Goal: Task Accomplishment & Management: Use online tool/utility

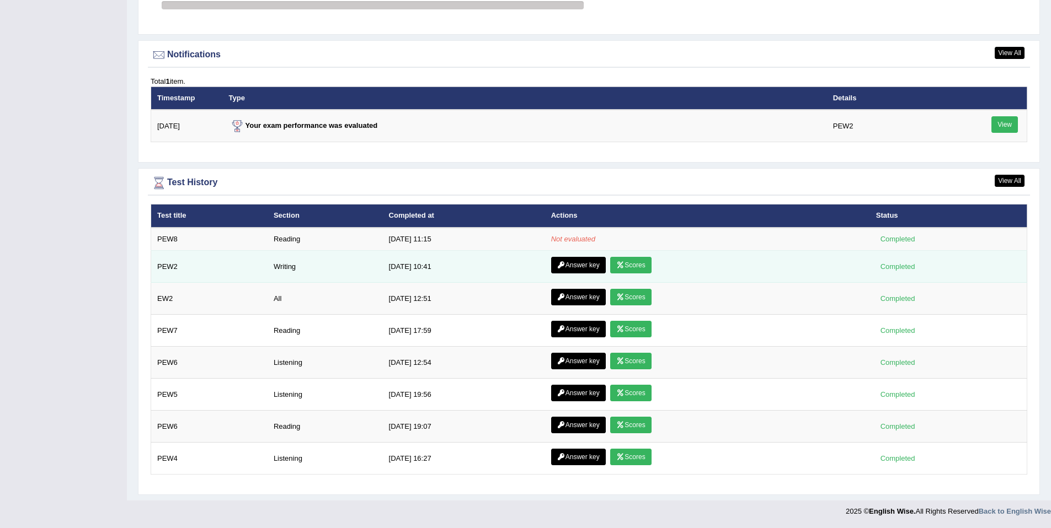
click at [632, 266] on link "Scores" at bounding box center [630, 265] width 41 height 17
click at [581, 263] on link "Answer key" at bounding box center [578, 265] width 55 height 17
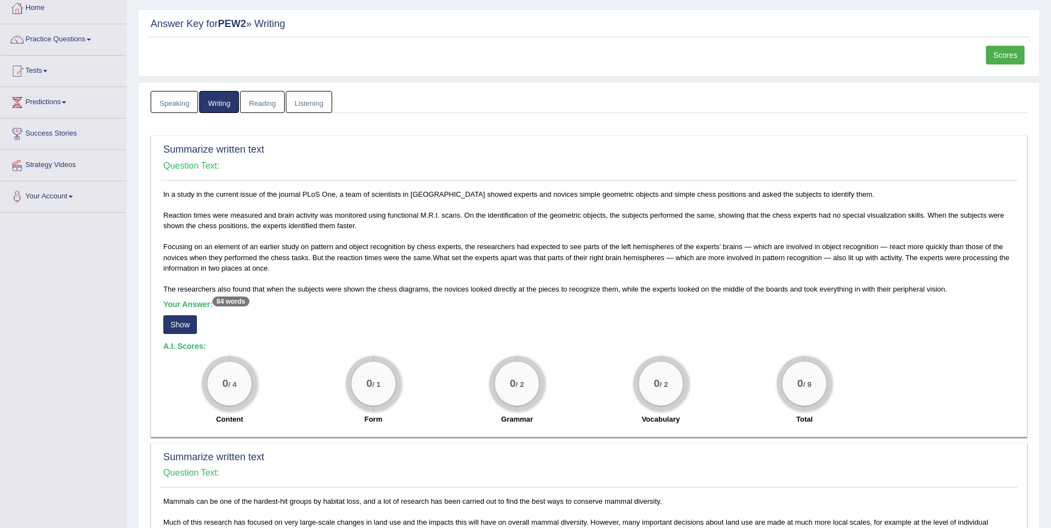
scroll to position [238, 0]
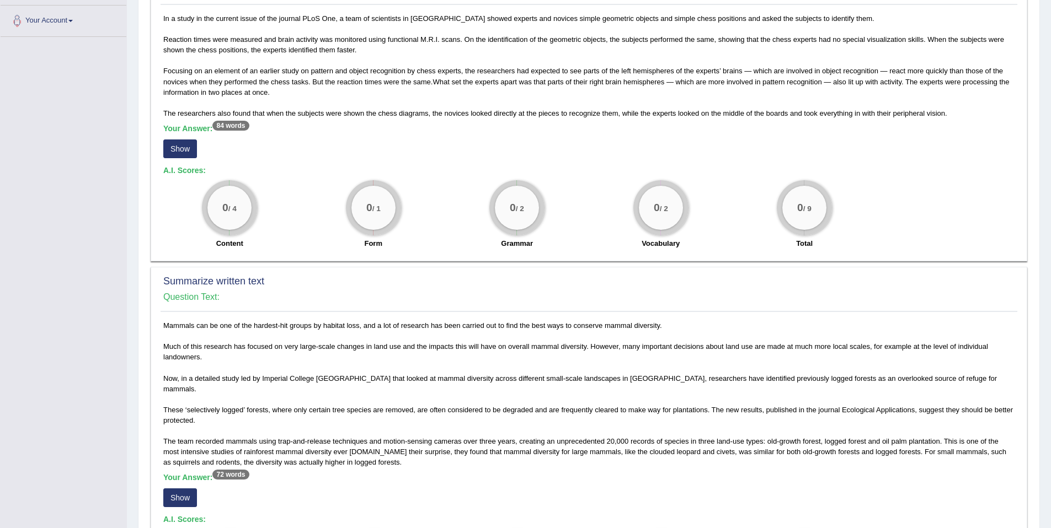
click at [179, 150] on button "Show" at bounding box center [180, 149] width 34 height 19
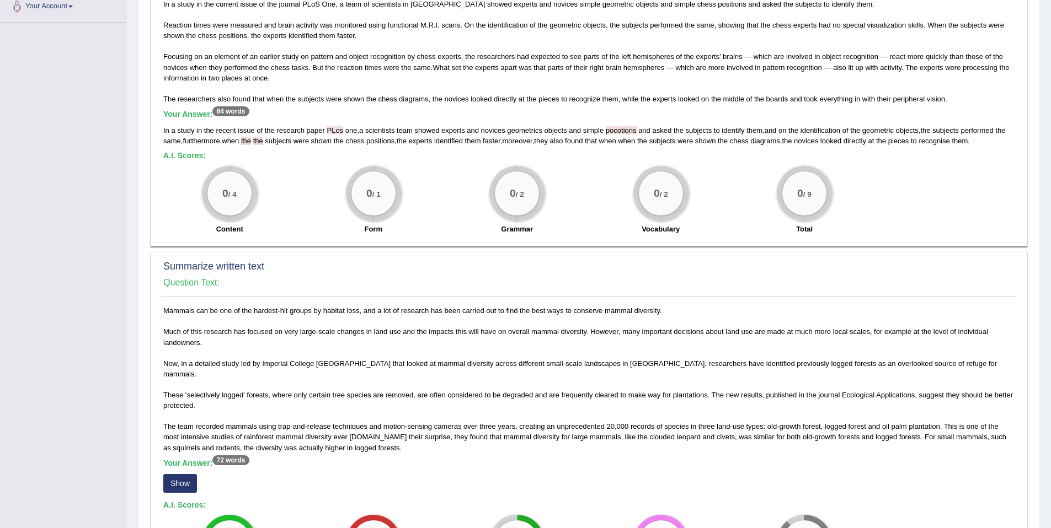
scroll to position [414, 0]
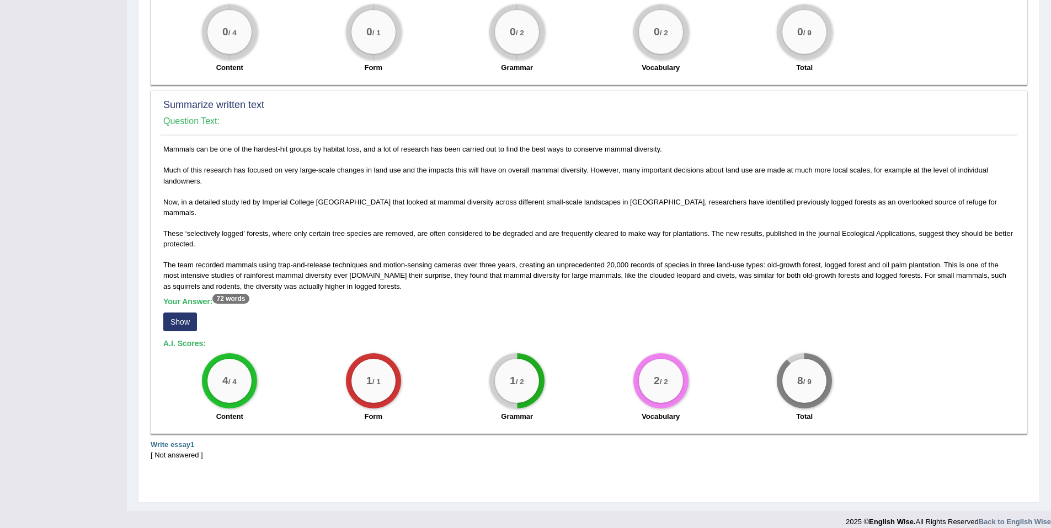
click at [180, 314] on button "Show" at bounding box center [180, 322] width 34 height 19
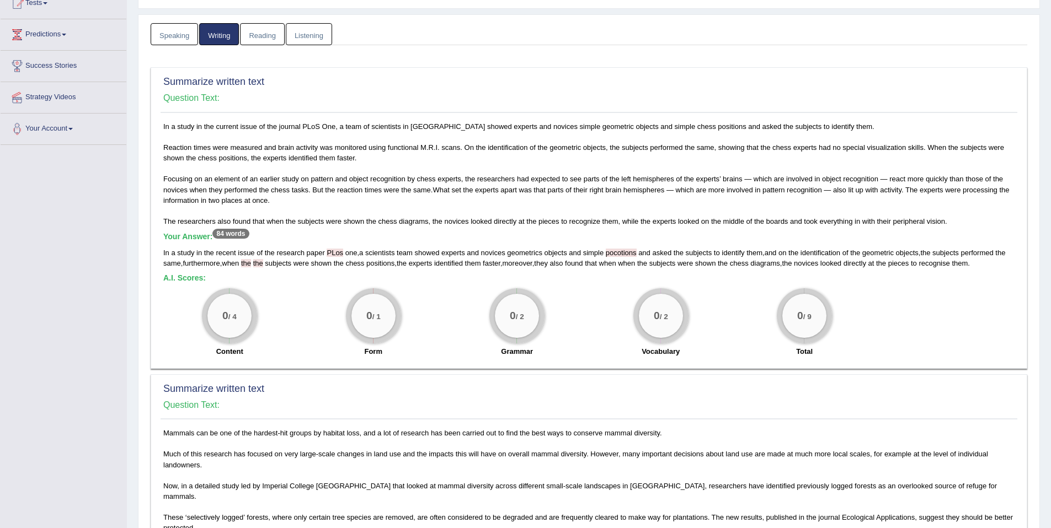
scroll to position [0, 0]
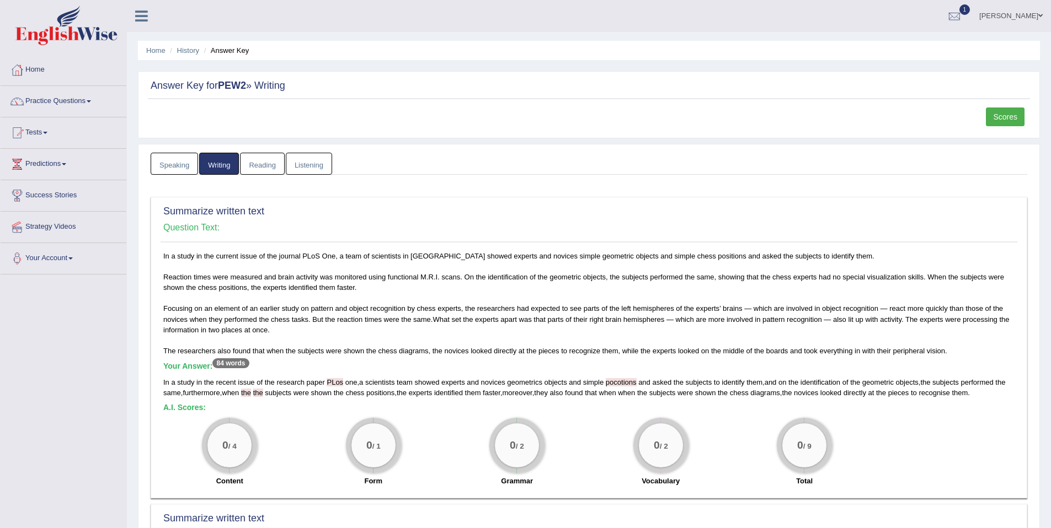
click at [269, 169] on link "Reading" at bounding box center [262, 164] width 44 height 23
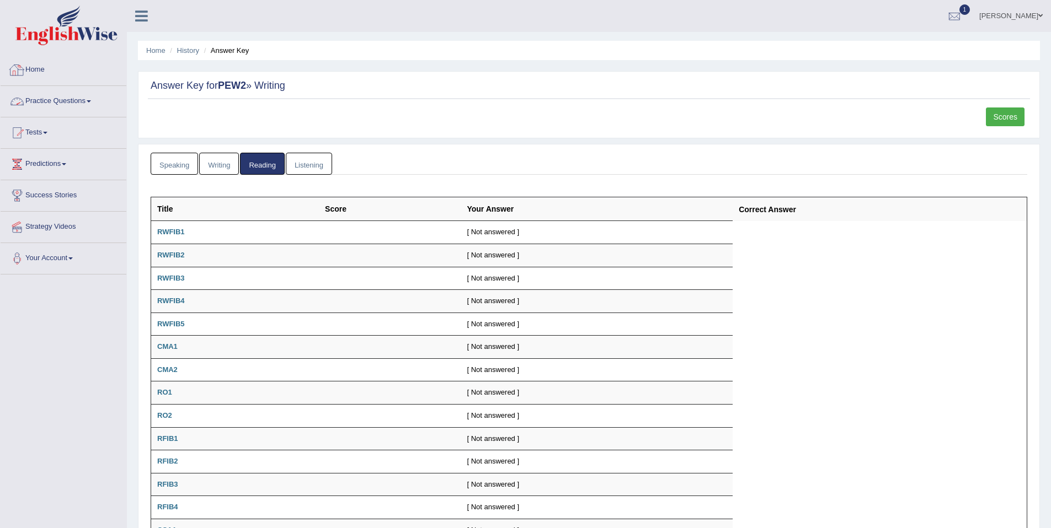
click at [41, 69] on link "Home" at bounding box center [64, 69] width 126 height 28
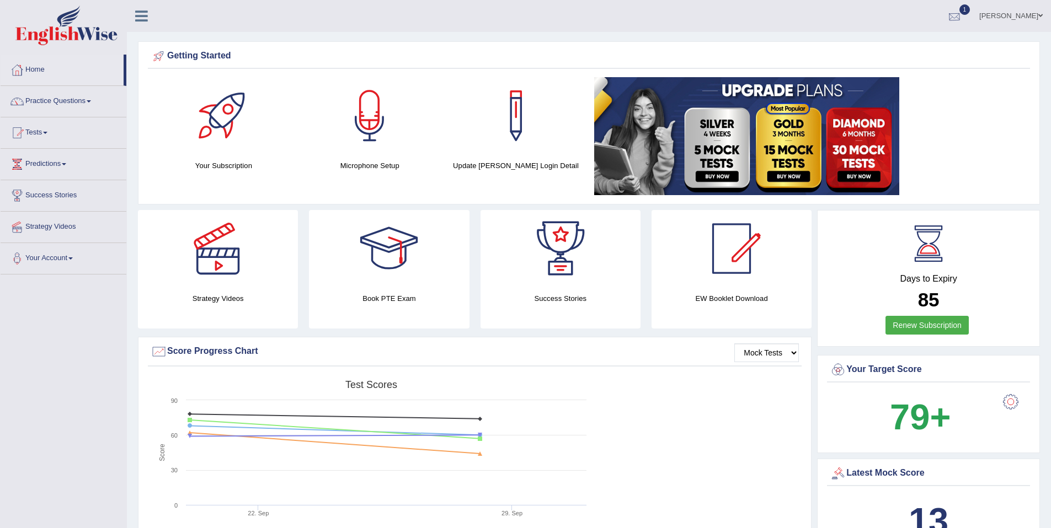
click at [962, 15] on div at bounding box center [954, 16] width 17 height 17
click at [786, 28] on ul "Razib Saha Toggle navigation Username: razib_parramatta Access Type: Online Sub…" at bounding box center [727, 15] width 647 height 31
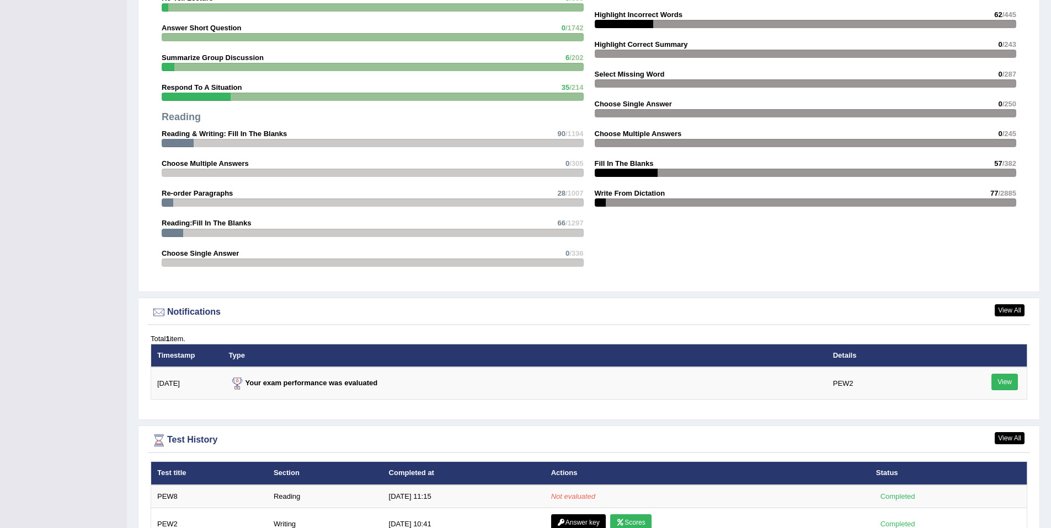
scroll to position [1311, 0]
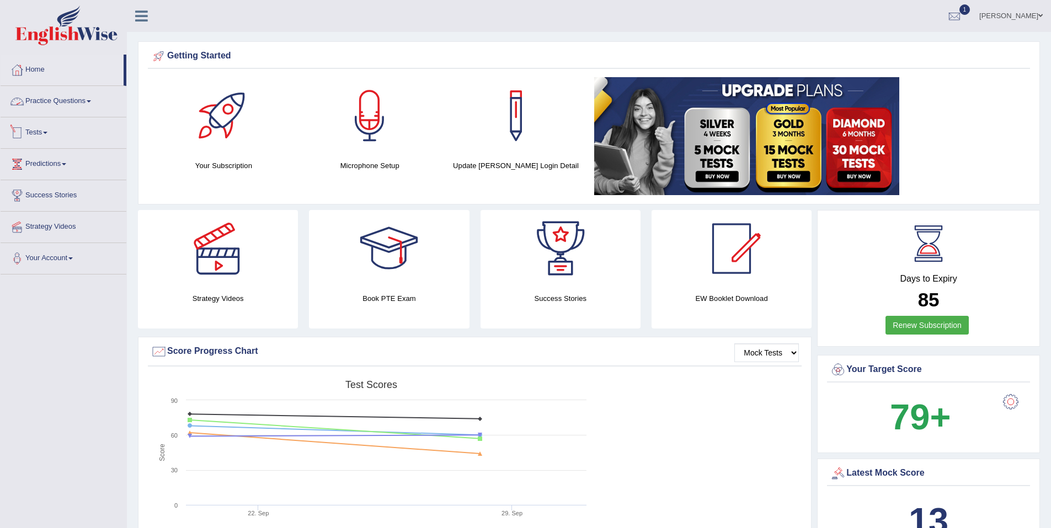
click at [66, 97] on link "Practice Questions" at bounding box center [64, 100] width 126 height 28
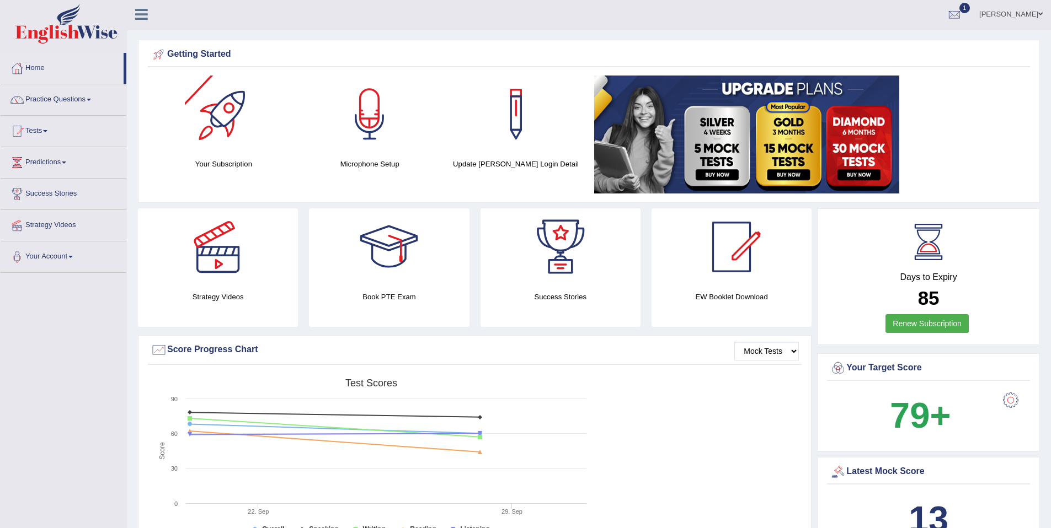
scroll to position [2, 0]
click at [962, 12] on div at bounding box center [954, 14] width 17 height 17
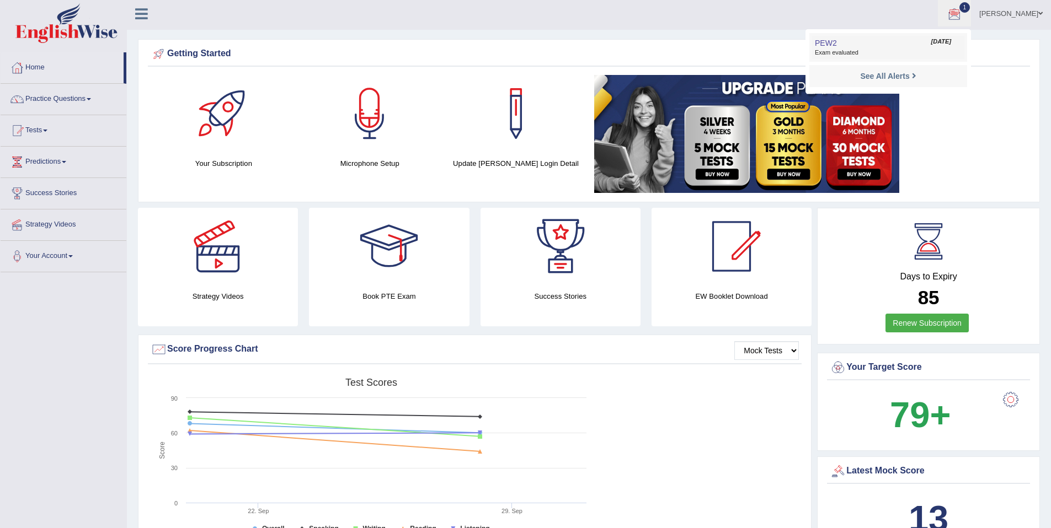
click at [941, 47] on link "PEW2 Oct 1, 2025 Exam evaluated" at bounding box center [888, 47] width 152 height 23
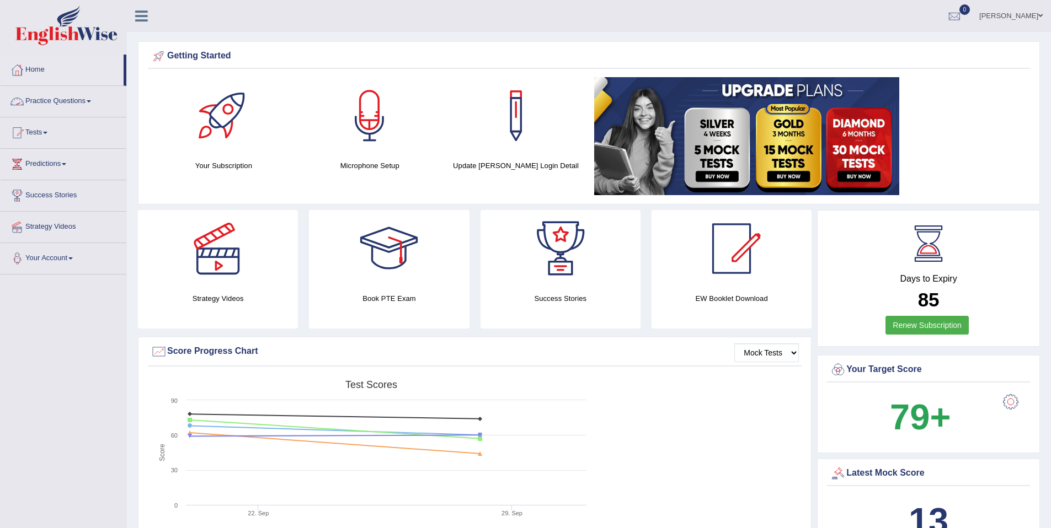
click at [69, 100] on link "Practice Questions" at bounding box center [64, 100] width 126 height 28
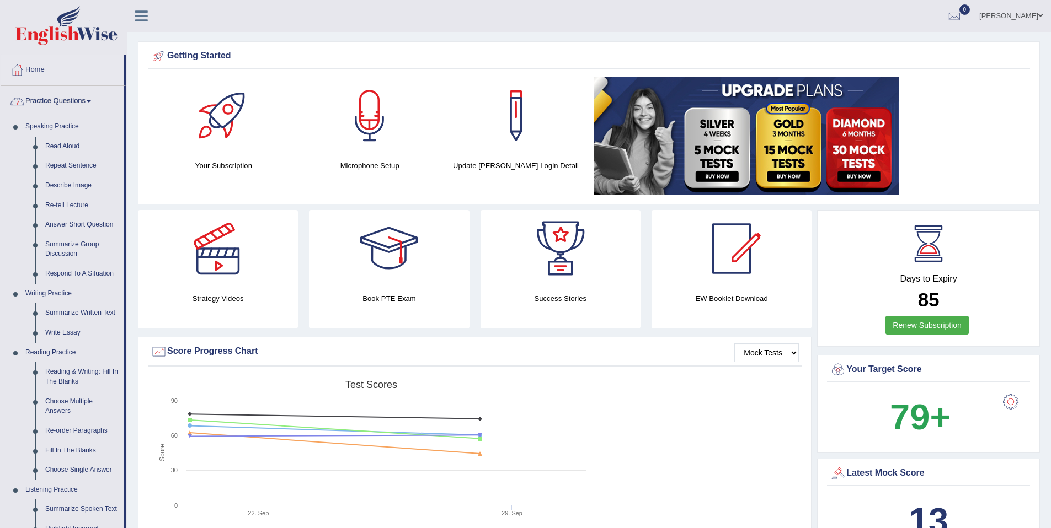
click at [76, 105] on link "Practice Questions" at bounding box center [62, 100] width 123 height 28
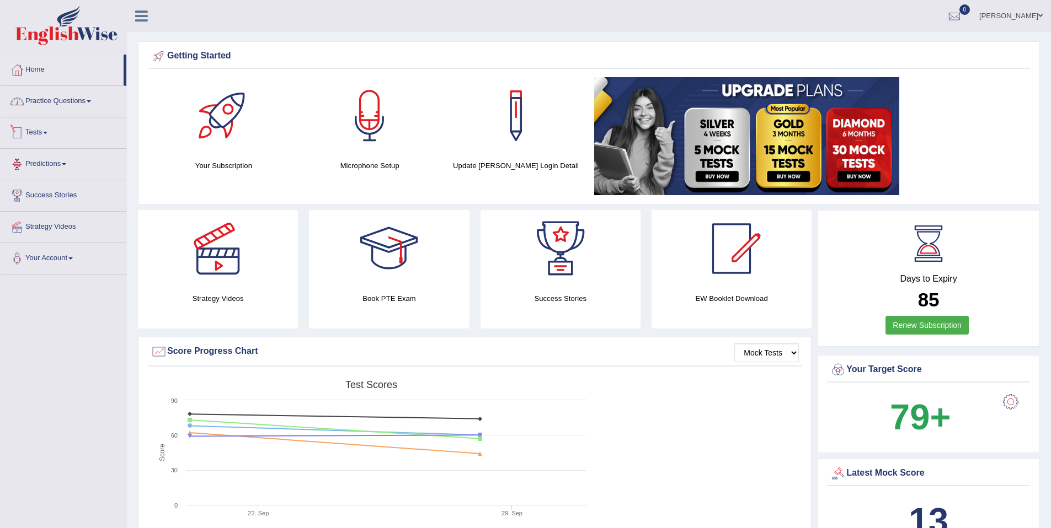
click at [69, 104] on link "Practice Questions" at bounding box center [64, 100] width 126 height 28
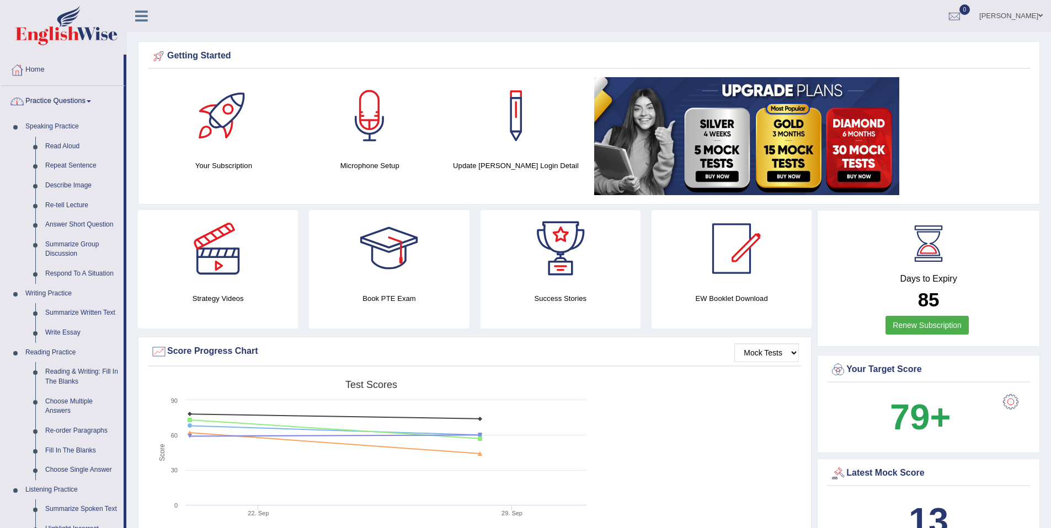
click at [69, 99] on link "Practice Questions" at bounding box center [62, 100] width 123 height 28
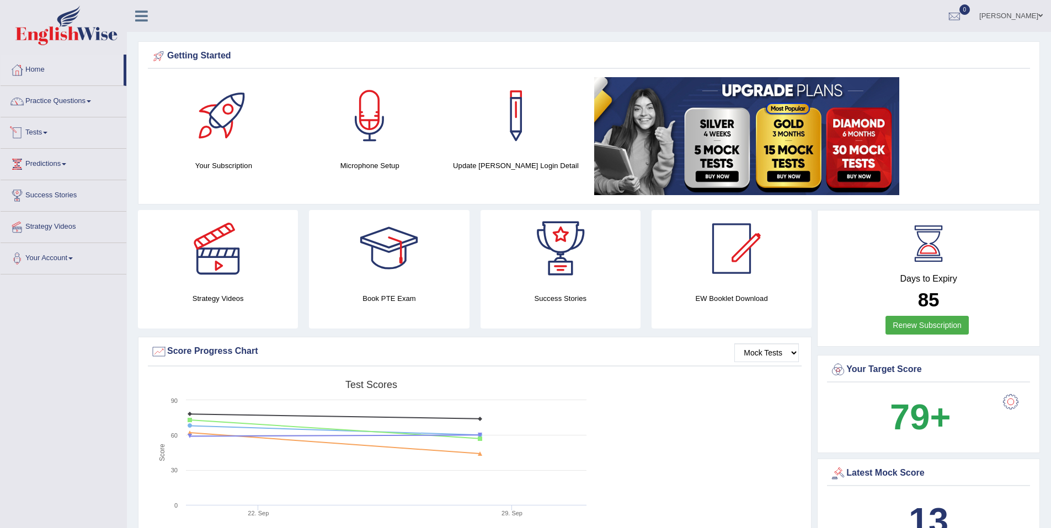
click at [48, 135] on link "Tests" at bounding box center [64, 131] width 126 height 28
click at [61, 158] on link "Take Practice Sectional Test" at bounding box center [71, 158] width 103 height 20
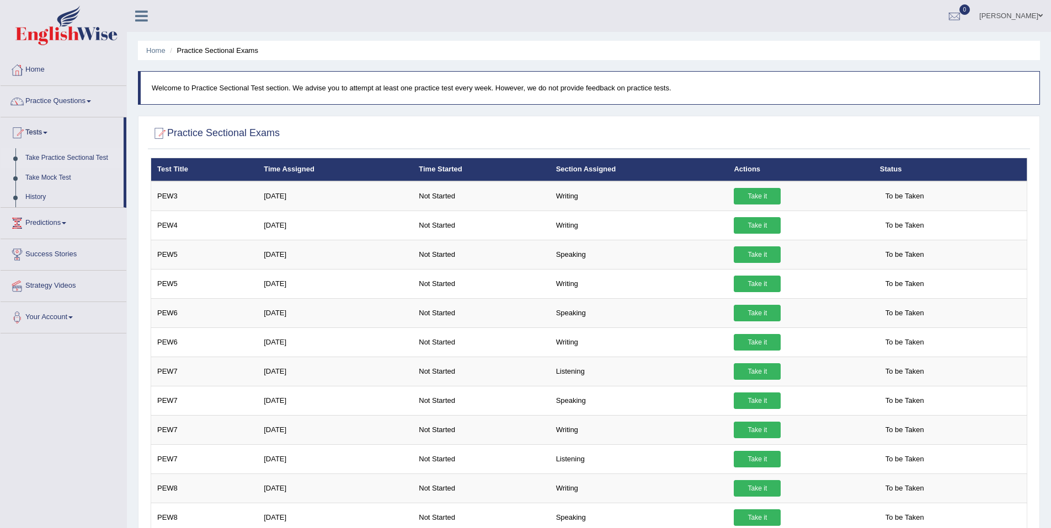
click at [82, 23] on img at bounding box center [66, 26] width 102 height 40
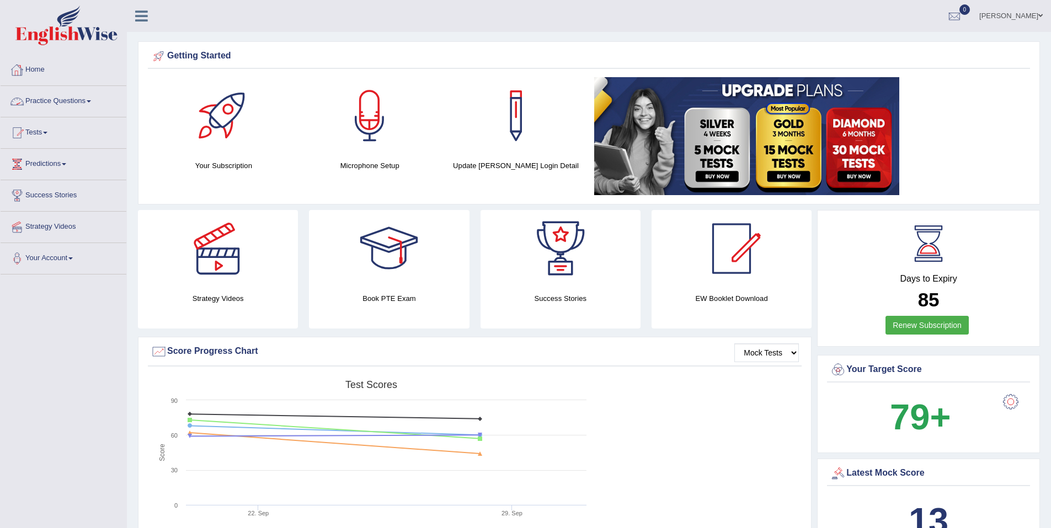
click at [71, 103] on link "Practice Questions" at bounding box center [64, 100] width 126 height 28
click at [68, 100] on link "Practice Questions" at bounding box center [64, 100] width 126 height 28
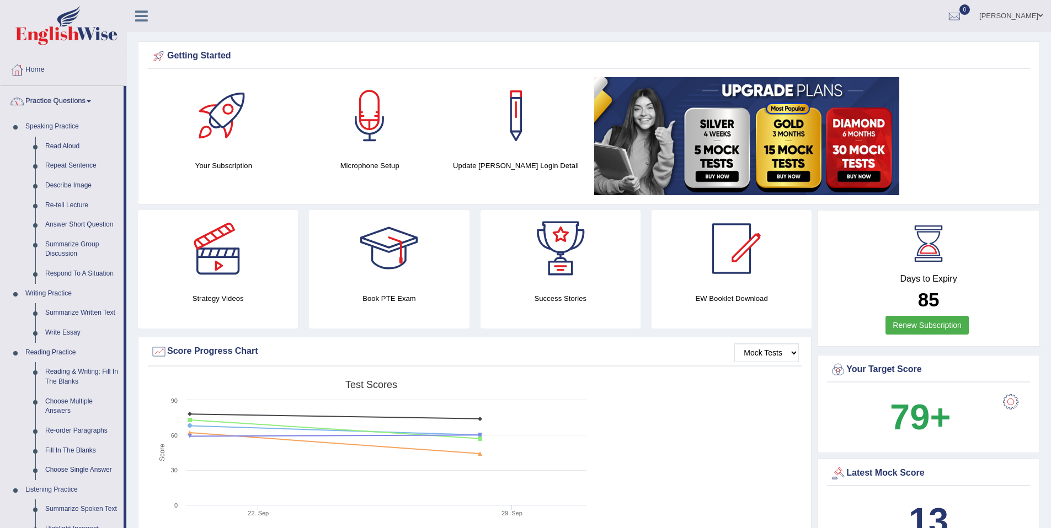
click at [75, 105] on link "Practice Questions" at bounding box center [62, 100] width 123 height 28
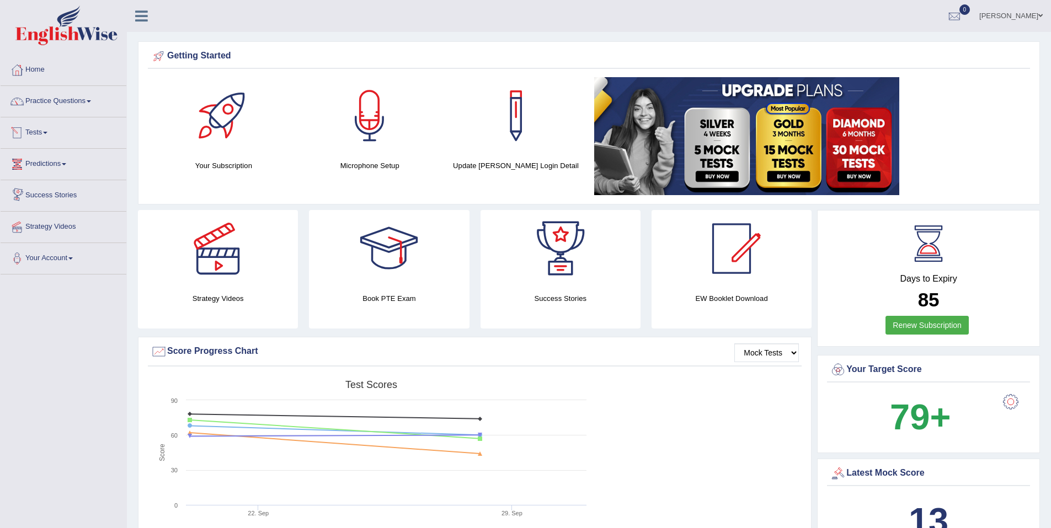
click at [45, 134] on link "Tests" at bounding box center [64, 131] width 126 height 28
click at [57, 157] on link "Take Practice Sectional Test" at bounding box center [71, 158] width 103 height 20
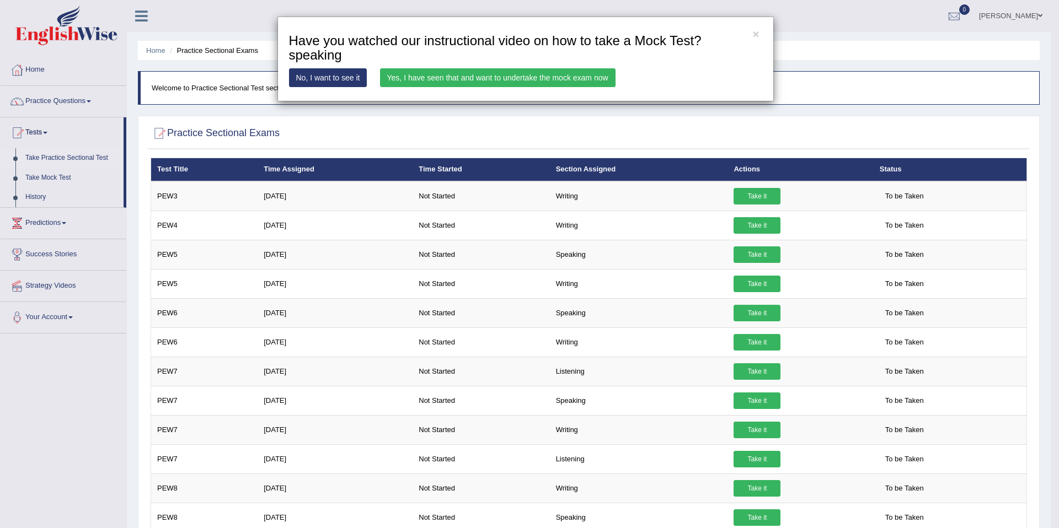
click at [467, 73] on link "Yes, I have seen that and want to undertake the mock exam now" at bounding box center [497, 77] width 235 height 19
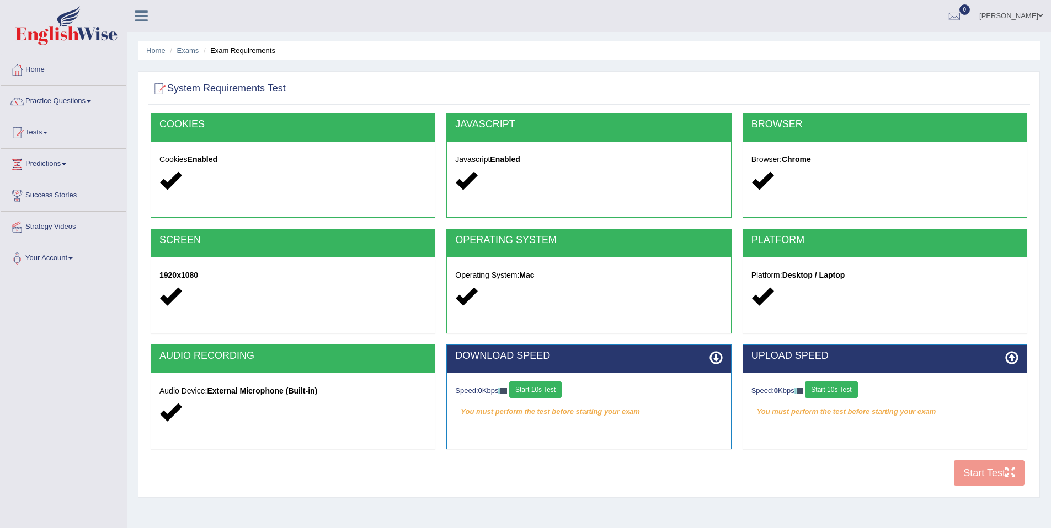
click at [548, 385] on button "Start 10s Test" at bounding box center [535, 390] width 52 height 17
click at [845, 390] on button "Start 10s Test" at bounding box center [831, 390] width 52 height 17
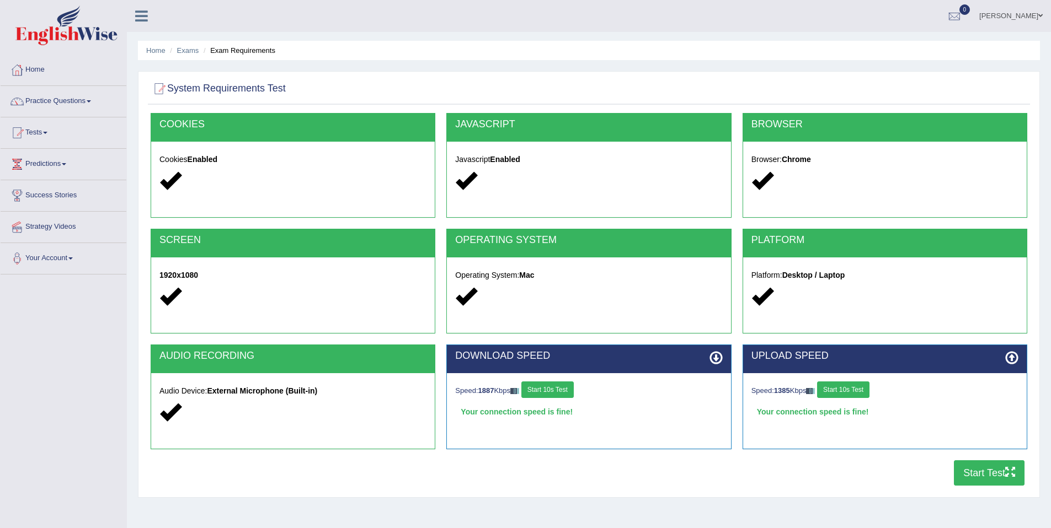
click at [978, 470] on button "Start Test" at bounding box center [989, 473] width 71 height 25
